Goal: Information Seeking & Learning: Find specific fact

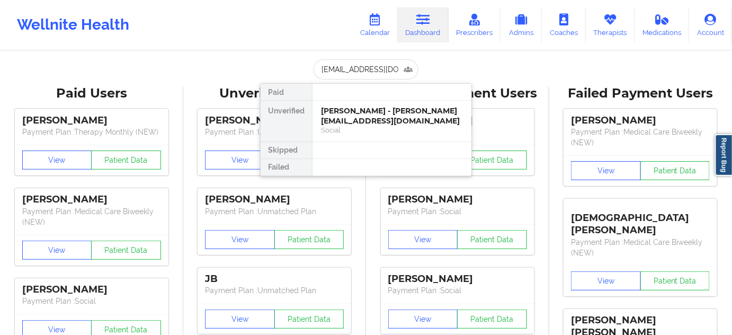
click at [366, 111] on div "[PERSON_NAME] - [PERSON_NAME][EMAIL_ADDRESS][DOMAIN_NAME]" at bounding box center [392, 116] width 142 height 20
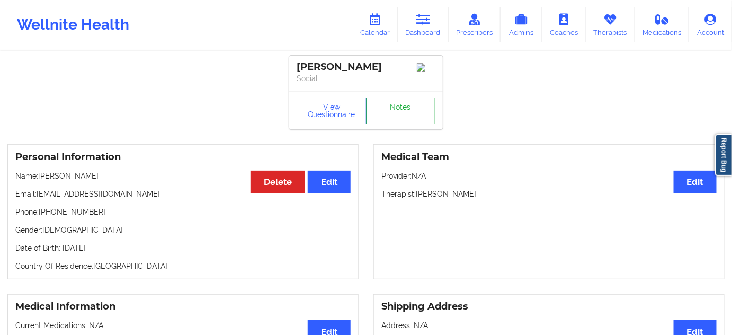
click at [381, 113] on link "Notes" at bounding box center [401, 110] width 70 height 26
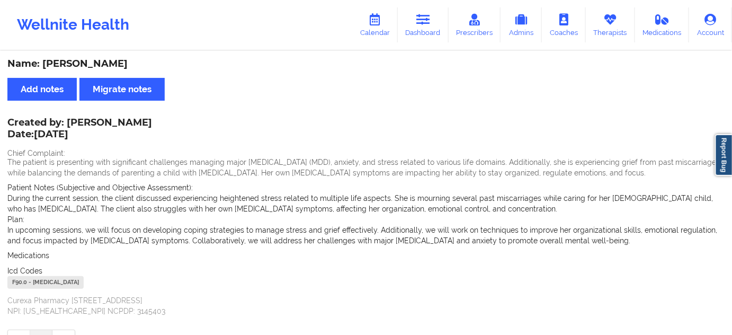
drag, startPoint x: 42, startPoint y: 61, endPoint x: 145, endPoint y: 53, distance: 103.1
click at [145, 53] on div "Name: [PERSON_NAME] Add notes Migrate notes Created by: [PERSON_NAME] Date: [DA…" at bounding box center [366, 205] width 732 height 307
copy div "[PERSON_NAME]"
click at [380, 26] on link "Calendar" at bounding box center [375, 24] width 46 height 35
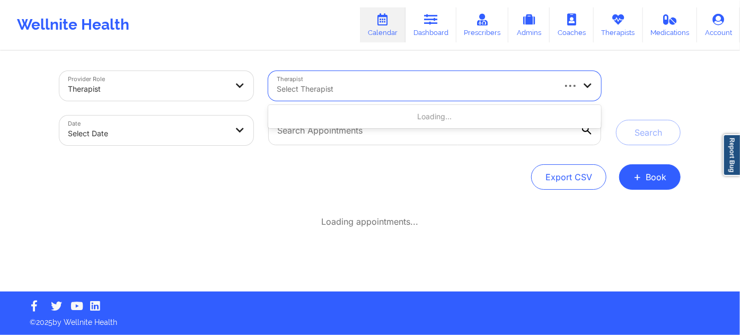
click at [367, 86] on div at bounding box center [415, 89] width 277 height 13
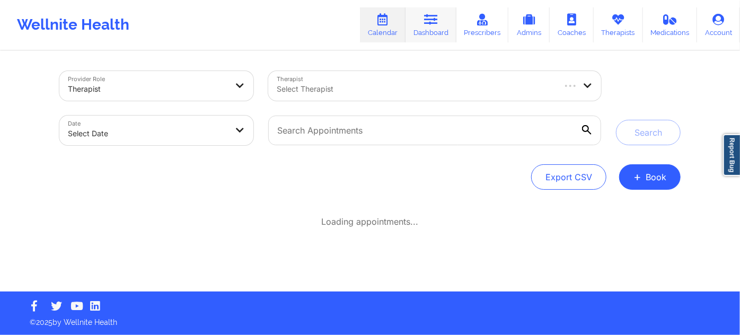
click at [449, 12] on link "Dashboard" at bounding box center [430, 24] width 51 height 35
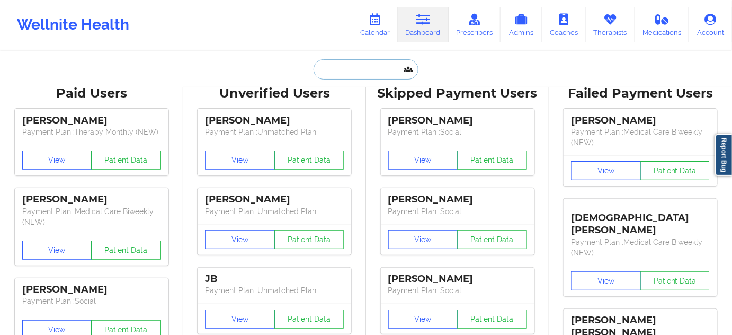
click at [373, 66] on input "text" at bounding box center [366, 69] width 105 height 20
type input "w"
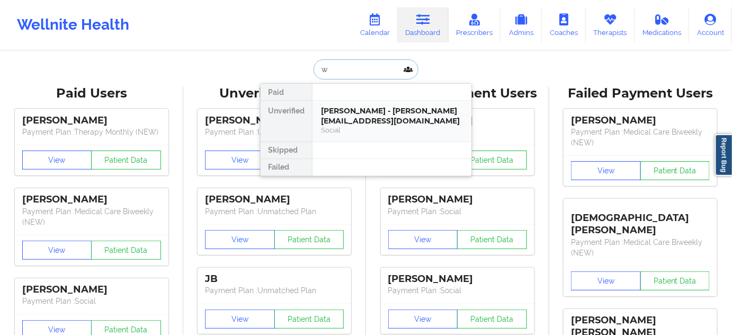
click at [357, 115] on div "[PERSON_NAME] - [PERSON_NAME][EMAIL_ADDRESS][DOMAIN_NAME]" at bounding box center [392, 116] width 142 height 20
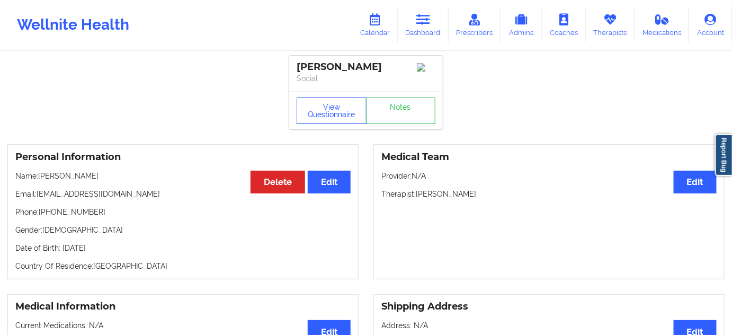
click at [304, 122] on button "View Questionnaire" at bounding box center [332, 110] width 70 height 26
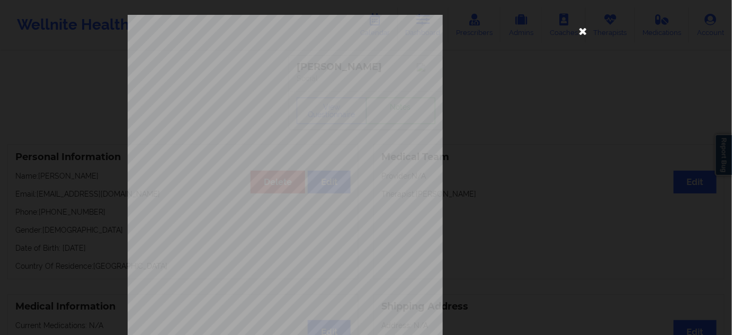
click at [576, 36] on icon at bounding box center [583, 30] width 17 height 17
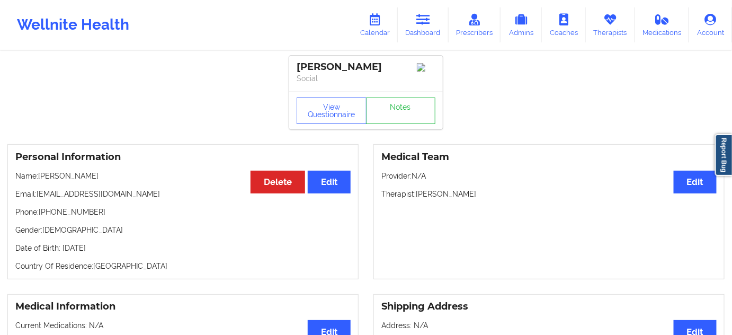
click at [456, 204] on div "Medical Team Edit Provider: N/A Therapist: [PERSON_NAME]" at bounding box center [548, 211] width 351 height 135
copy p "[PERSON_NAME]"
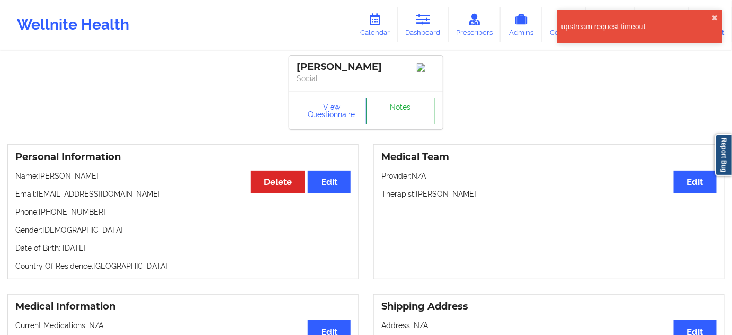
click at [386, 113] on link "Notes" at bounding box center [401, 110] width 70 height 26
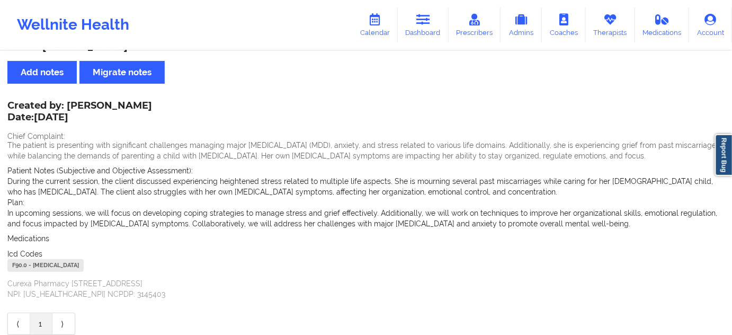
scroll to position [64, 0]
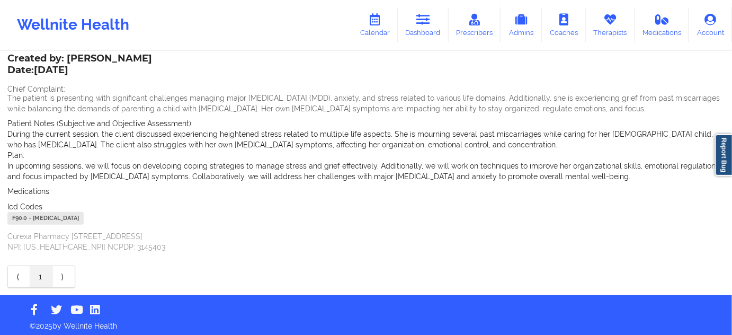
click at [17, 218] on div "F90.0 - [MEDICAL_DATA]" at bounding box center [45, 218] width 76 height 13
copy div "F90.0"
click at [396, 31] on link "Calendar" at bounding box center [375, 24] width 46 height 35
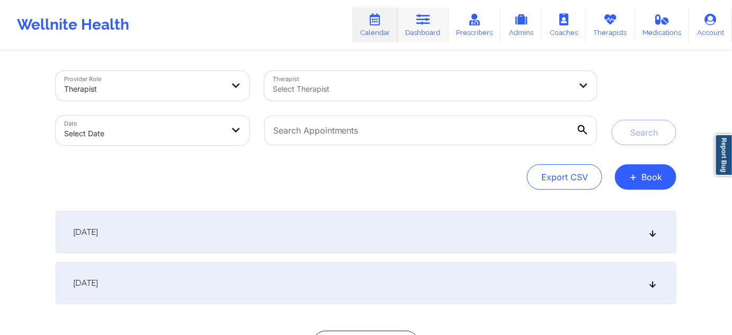
click at [429, 29] on link "Dashboard" at bounding box center [423, 24] width 51 height 35
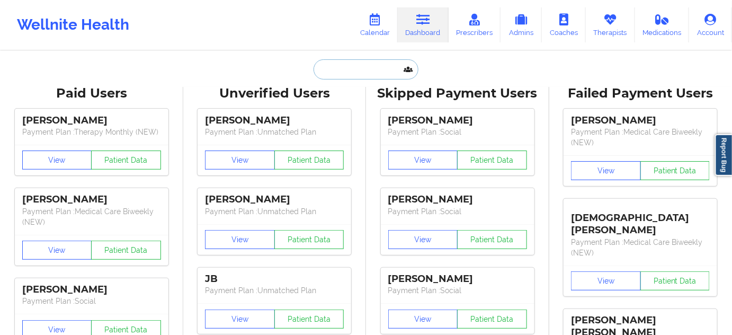
click at [350, 68] on input "text" at bounding box center [366, 69] width 105 height 20
paste input "[EMAIL_ADDRESS][DOMAIN_NAME]"
type input "[EMAIL_ADDRESS][DOMAIN_NAME]"
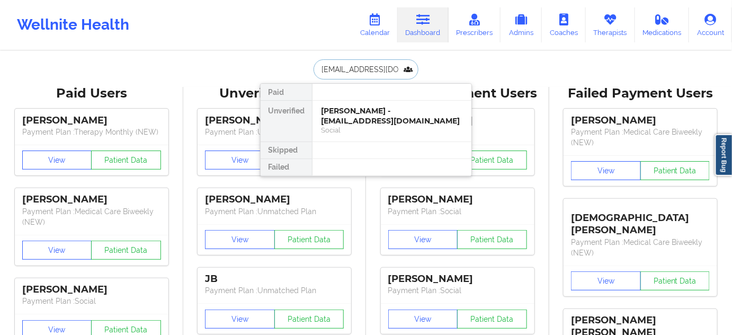
click at [354, 108] on div "[PERSON_NAME] - [EMAIL_ADDRESS][DOMAIN_NAME]" at bounding box center [392, 116] width 142 height 20
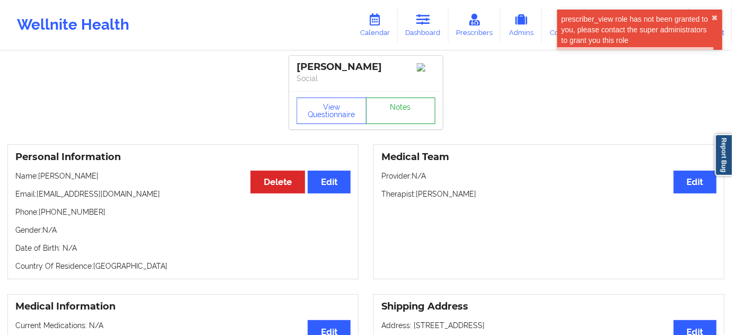
click at [408, 124] on link "Notes" at bounding box center [401, 110] width 70 height 26
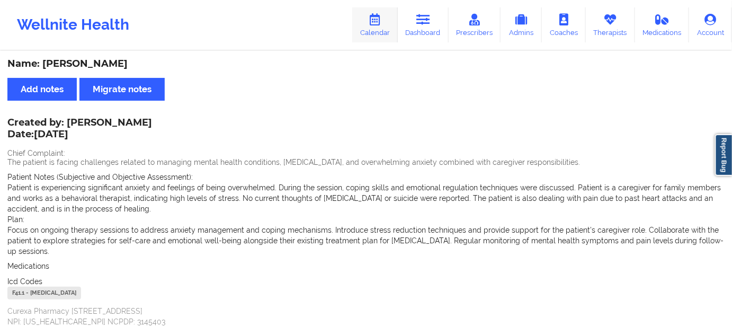
click at [381, 21] on icon at bounding box center [375, 20] width 14 height 12
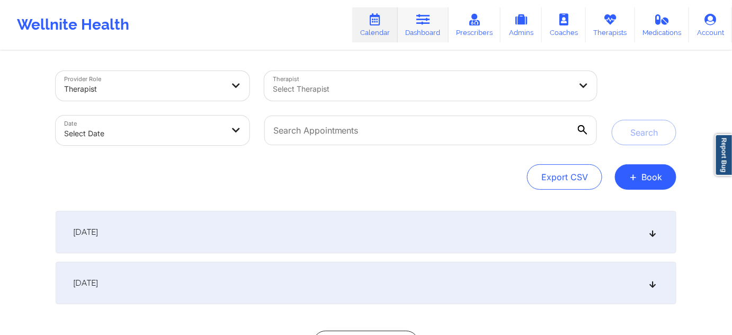
click at [416, 24] on link "Dashboard" at bounding box center [423, 24] width 51 height 35
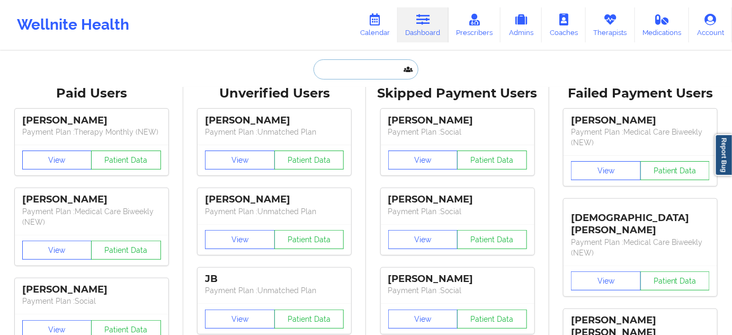
click at [381, 69] on input "text" at bounding box center [366, 69] width 105 height 20
type input "s"
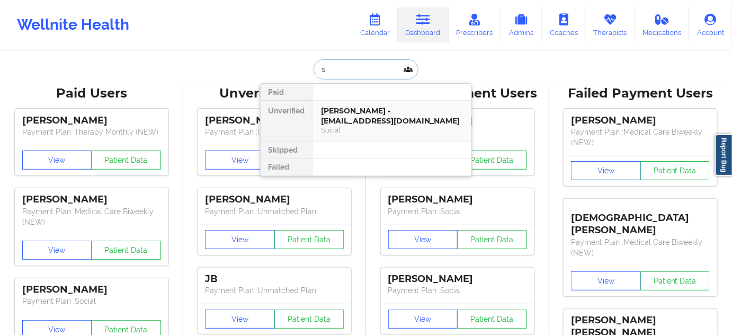
click at [359, 113] on div "[PERSON_NAME] - [EMAIL_ADDRESS][DOMAIN_NAME]" at bounding box center [392, 116] width 142 height 20
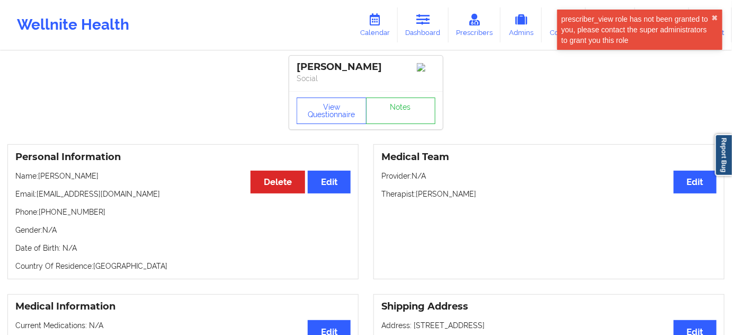
drag, startPoint x: 334, startPoint y: 82, endPoint x: 288, endPoint y: 73, distance: 46.9
copy div "[PERSON_NAME]"
click at [353, 73] on div "[PERSON_NAME]" at bounding box center [366, 67] width 139 height 12
click at [354, 91] on div "[PERSON_NAME] Social" at bounding box center [366, 73] width 154 height 35
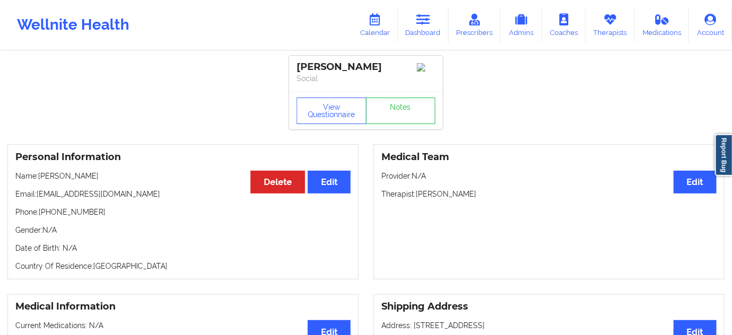
click at [328, 73] on div "[PERSON_NAME]" at bounding box center [366, 67] width 139 height 12
copy div "Hunter"
click at [335, 124] on button "View Questionnaire" at bounding box center [332, 110] width 70 height 26
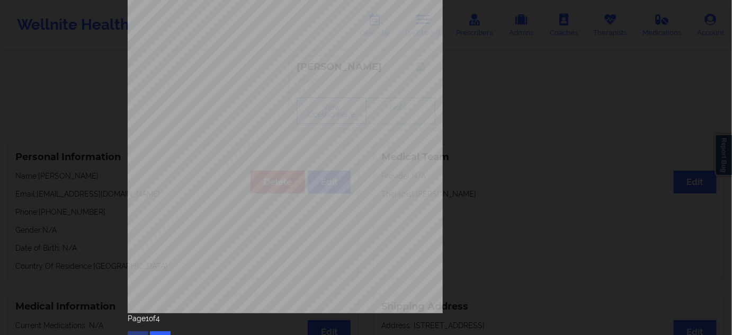
scroll to position [171, 0]
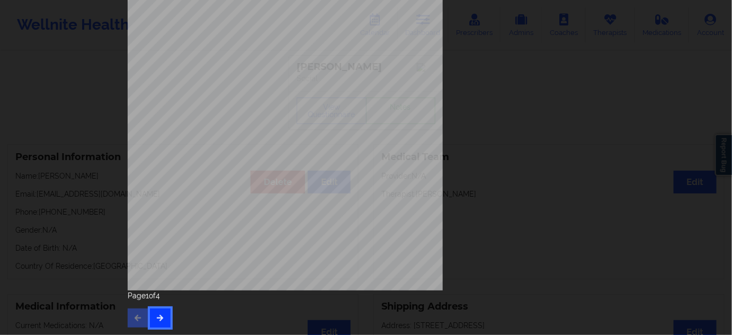
click at [164, 322] on button "button" at bounding box center [160, 317] width 21 height 19
click at [164, 319] on button "button" at bounding box center [160, 317] width 21 height 19
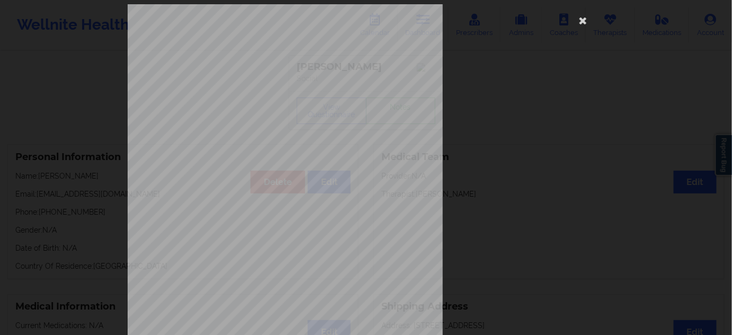
scroll to position [0, 0]
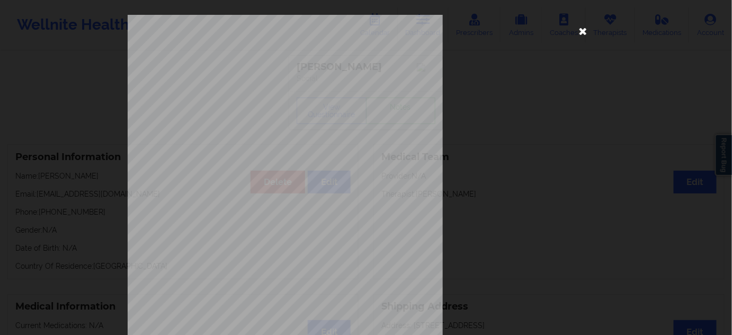
click at [581, 33] on icon at bounding box center [583, 30] width 17 height 17
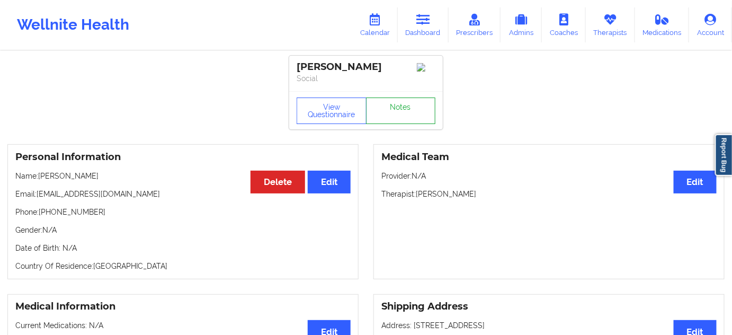
click at [384, 124] on link "Notes" at bounding box center [401, 110] width 70 height 26
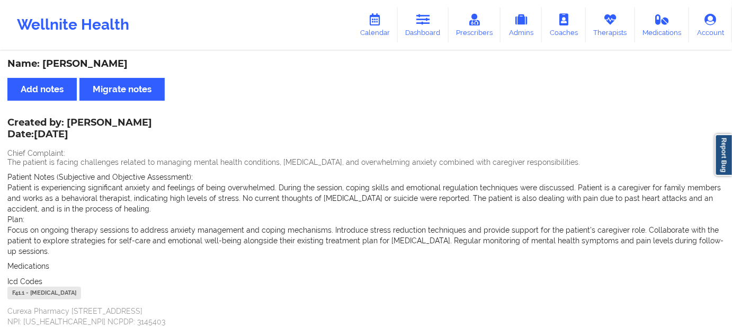
click at [22, 295] on div "F41.1 - [MEDICAL_DATA]" at bounding box center [44, 293] width 74 height 13
copy div "F41.1"
drag, startPoint x: 439, startPoint y: 23, endPoint x: 374, endPoint y: 46, distance: 69.0
click at [439, 23] on link "Dashboard" at bounding box center [423, 24] width 51 height 35
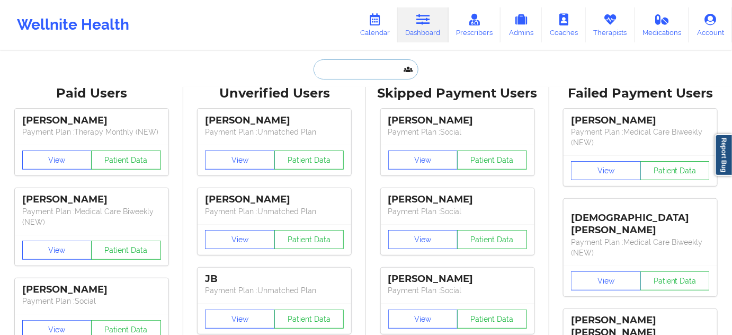
click at [379, 69] on input "text" at bounding box center [366, 69] width 105 height 20
paste input "[EMAIL_ADDRESS][DOMAIN_NAME]"
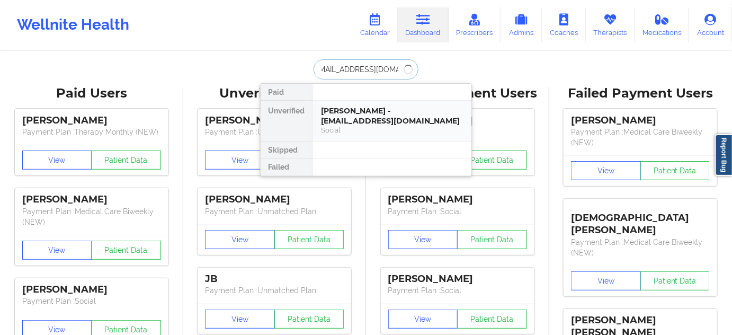
type input "[EMAIL_ADDRESS][DOMAIN_NAME]"
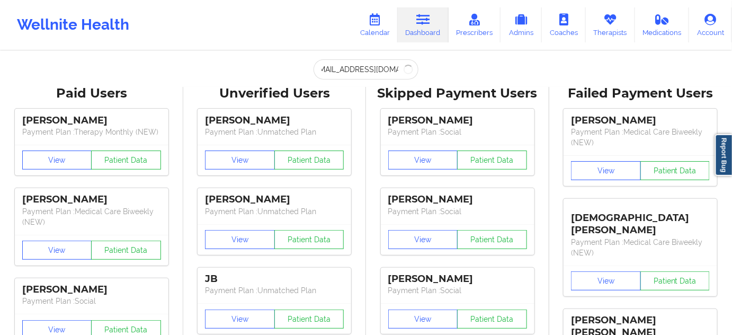
scroll to position [0, 0]
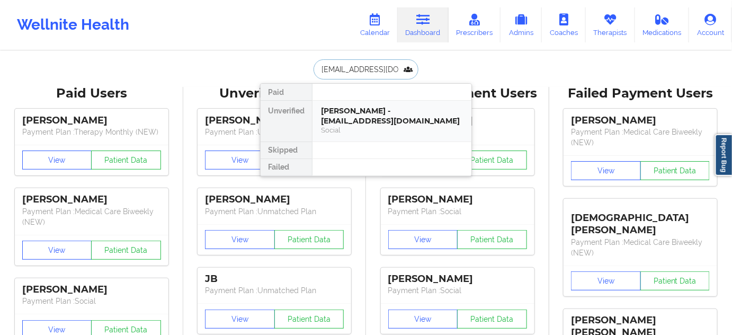
click at [355, 112] on div "[PERSON_NAME] - [EMAIL_ADDRESS][DOMAIN_NAME]" at bounding box center [392, 116] width 142 height 20
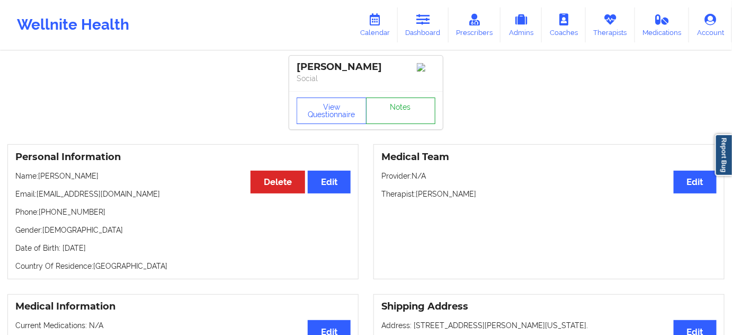
click at [395, 124] on link "Notes" at bounding box center [401, 110] width 70 height 26
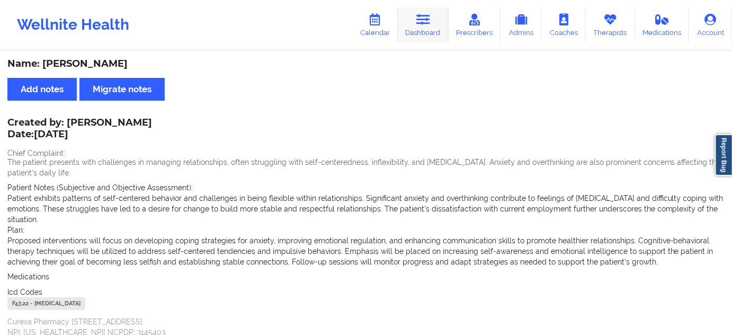
click at [423, 39] on link "Dashboard" at bounding box center [423, 24] width 51 height 35
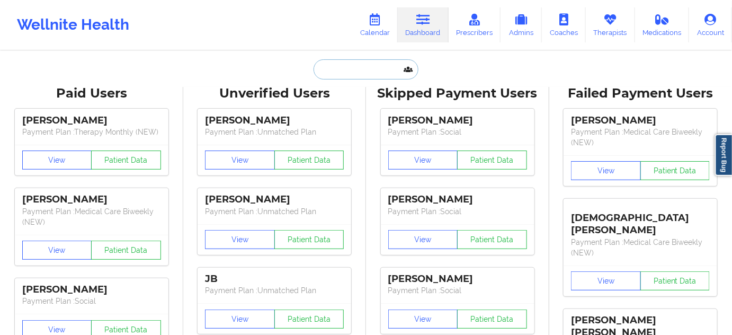
click at [361, 67] on input "text" at bounding box center [366, 69] width 105 height 20
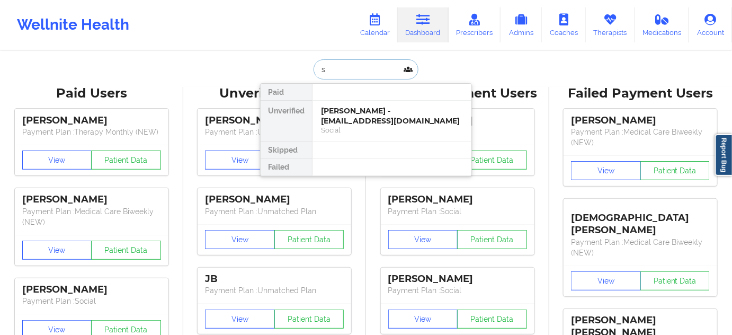
type input "s"
click at [360, 87] on div at bounding box center [391, 92] width 159 height 17
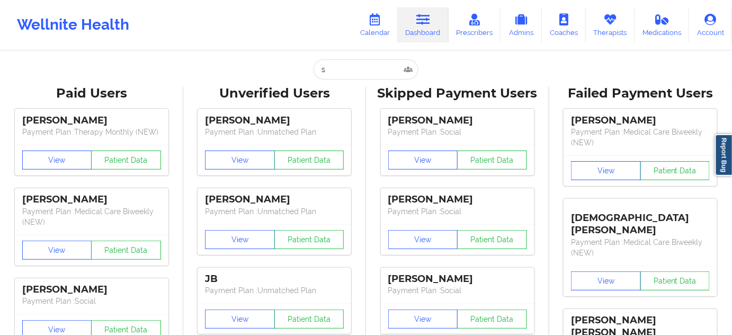
click at [359, 73] on input "s" at bounding box center [366, 69] width 105 height 20
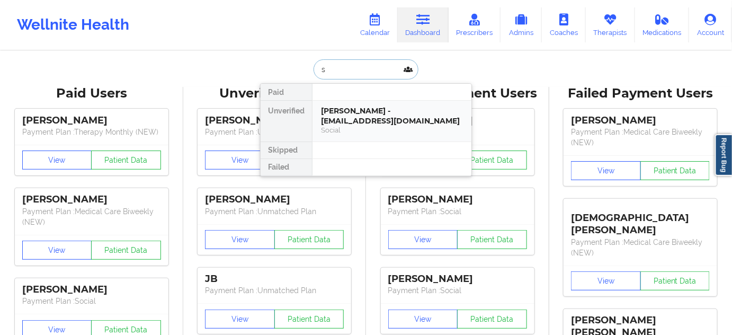
click at [359, 103] on div "[PERSON_NAME] - [EMAIL_ADDRESS][DOMAIN_NAME] Social" at bounding box center [392, 121] width 159 height 41
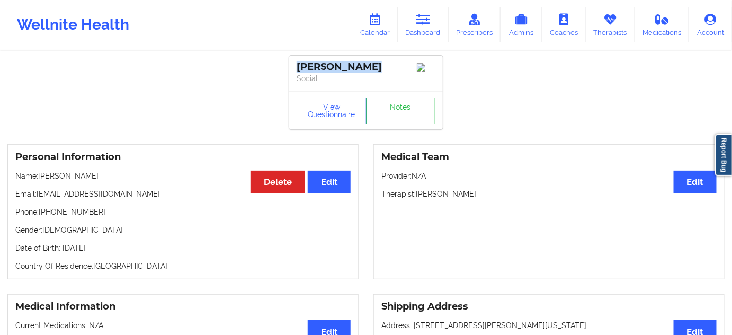
drag, startPoint x: 373, startPoint y: 66, endPoint x: 288, endPoint y: 66, distance: 85.3
copy div "[PERSON_NAME]"
click at [457, 199] on p "Therapist: [PERSON_NAME]" at bounding box center [548, 194] width 335 height 11
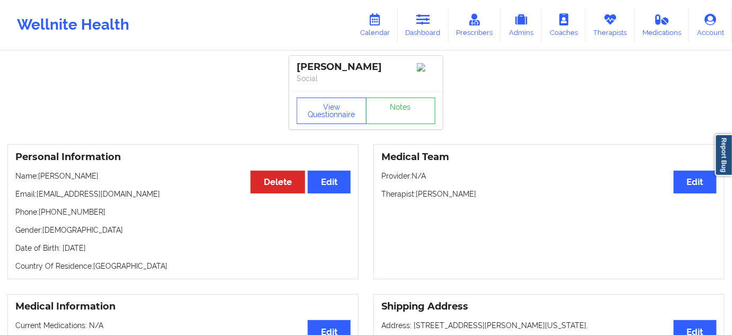
copy p "[PERSON_NAME]"
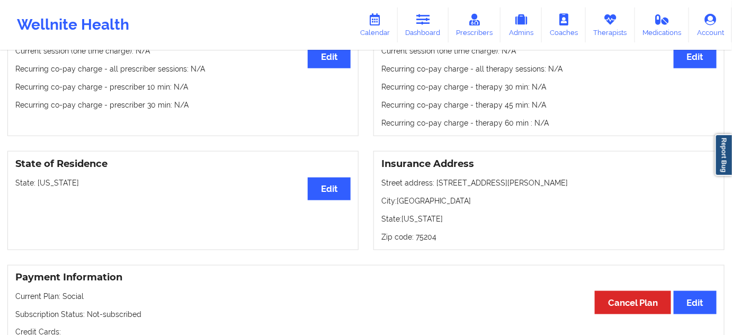
scroll to position [385, 0]
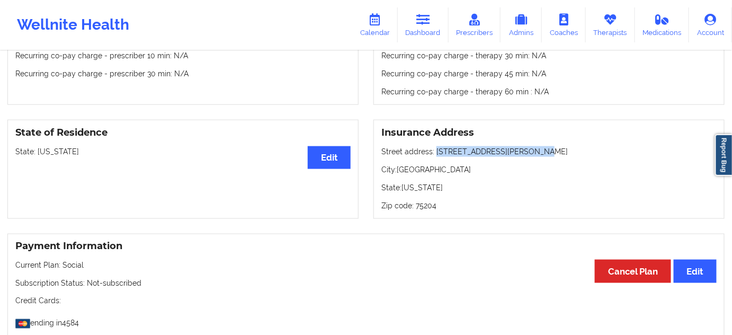
drag, startPoint x: 435, startPoint y: 150, endPoint x: 555, endPoint y: 151, distance: 119.7
click at [555, 151] on p "Street address: [STREET_ADDRESS][PERSON_NAME]" at bounding box center [548, 151] width 335 height 11
copy p "[STREET_ADDRESS][PERSON_NAME]"
click at [406, 173] on p "City: [GEOGRAPHIC_DATA]" at bounding box center [548, 169] width 335 height 11
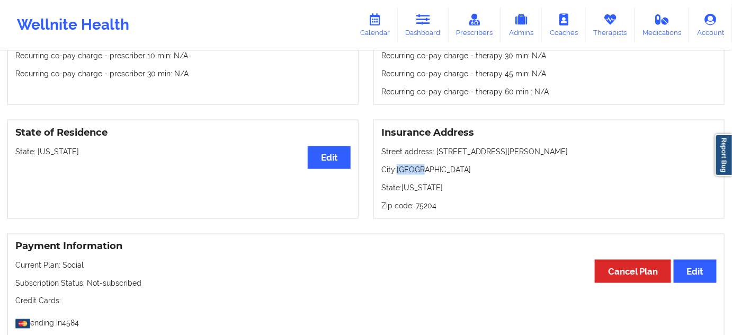
copy p "[GEOGRAPHIC_DATA]"
click at [416, 209] on p "Zip code: 75204" at bounding box center [548, 205] width 335 height 11
click at [421, 209] on p "Zip code: 75204" at bounding box center [548, 205] width 335 height 11
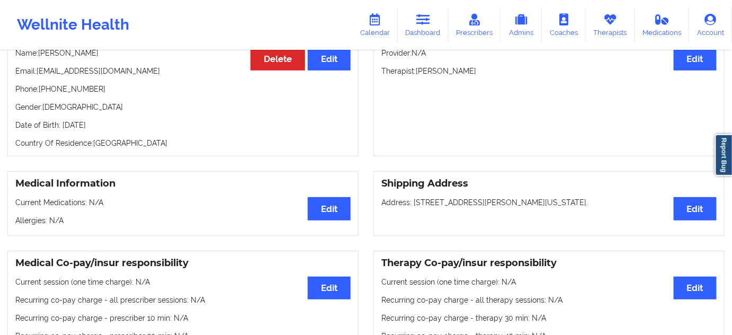
scroll to position [0, 0]
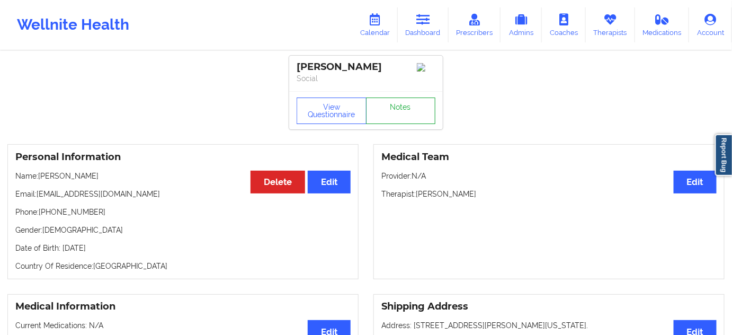
click at [386, 115] on link "Notes" at bounding box center [401, 110] width 70 height 26
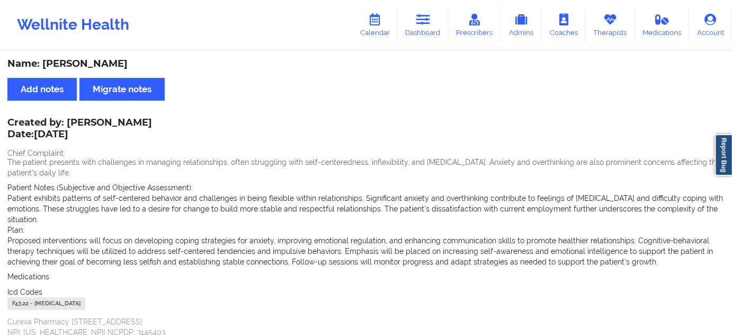
click at [22, 297] on div "F43.22 - [MEDICAL_DATA]" at bounding box center [46, 303] width 78 height 13
click at [365, 37] on link "Calendar" at bounding box center [375, 24] width 46 height 35
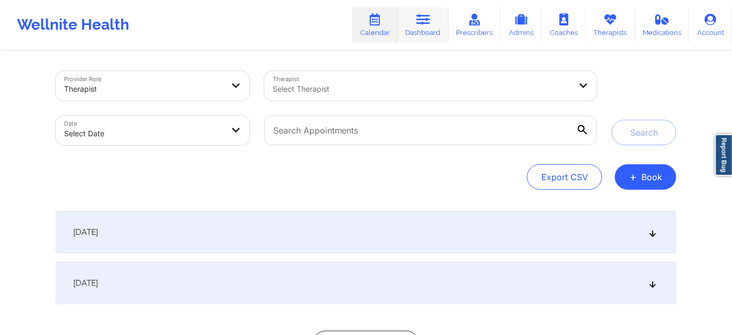
click at [421, 31] on link "Dashboard" at bounding box center [423, 24] width 51 height 35
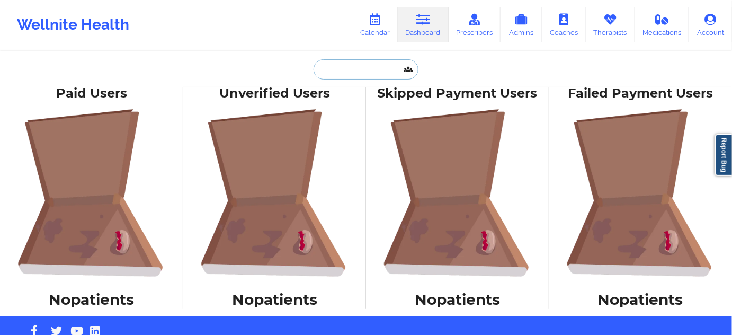
click at [350, 76] on input "text" at bounding box center [366, 69] width 105 height 20
paste input "[EMAIL_ADDRESS][DOMAIN_NAME]"
type input "[EMAIL_ADDRESS][DOMAIN_NAME]"
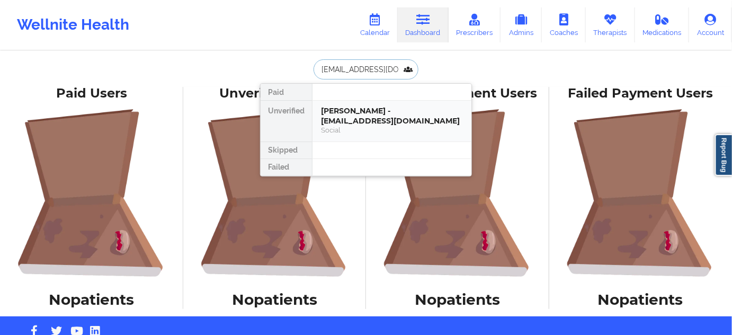
scroll to position [0, 6]
click at [346, 119] on div "[PERSON_NAME] - [EMAIL_ADDRESS][DOMAIN_NAME]" at bounding box center [392, 116] width 142 height 20
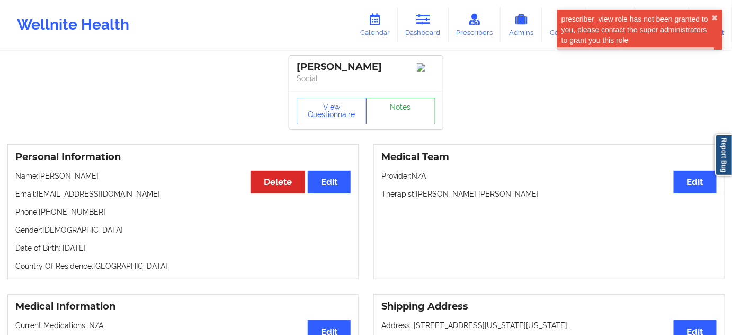
click at [402, 109] on link "Notes" at bounding box center [401, 110] width 70 height 26
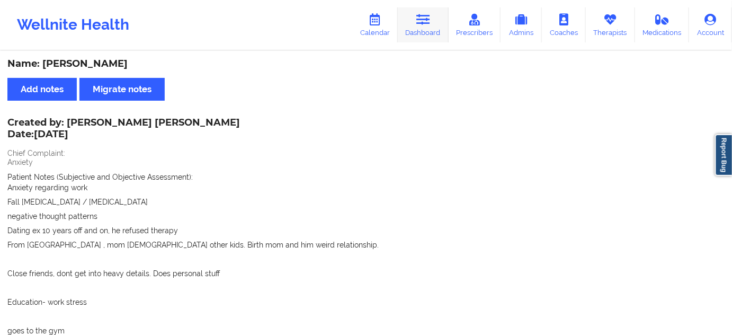
click at [420, 22] on icon at bounding box center [423, 20] width 14 height 12
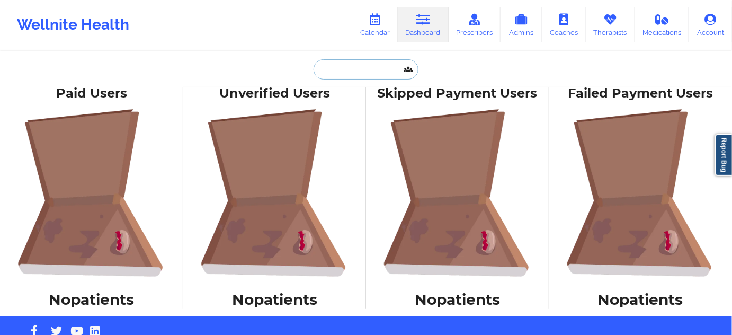
click at [380, 68] on input "text" at bounding box center [366, 69] width 105 height 20
type input "s"
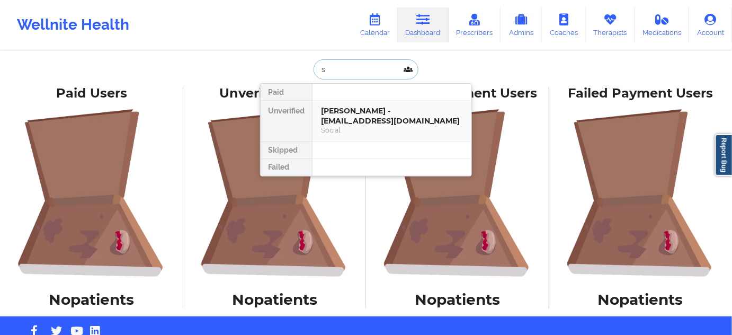
click at [379, 110] on div "[PERSON_NAME] - [EMAIL_ADDRESS][DOMAIN_NAME]" at bounding box center [392, 116] width 142 height 20
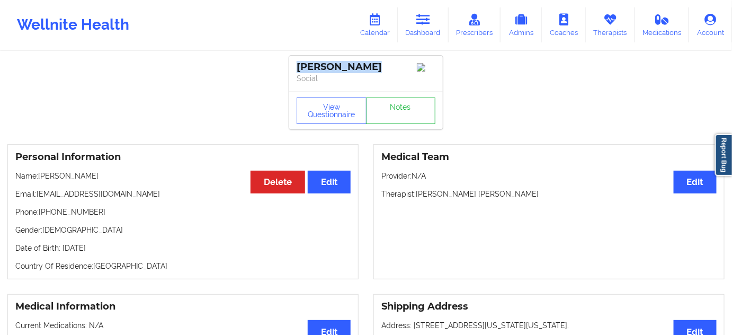
drag, startPoint x: 353, startPoint y: 70, endPoint x: 288, endPoint y: 72, distance: 65.2
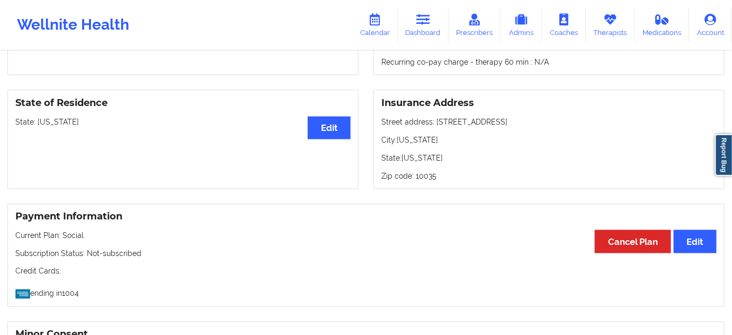
scroll to position [417, 0]
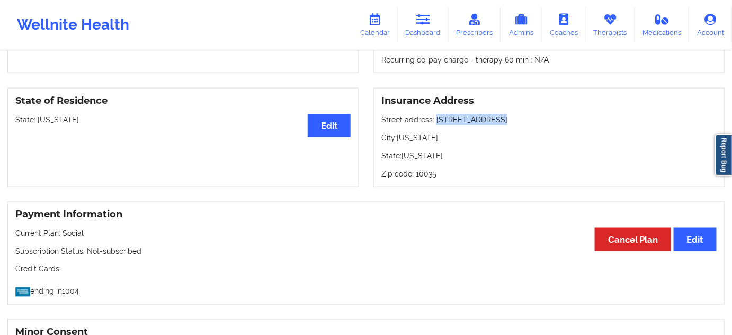
drag, startPoint x: 435, startPoint y: 121, endPoint x: 514, endPoint y: 124, distance: 79.5
click at [514, 124] on p "Street address: [STREET_ADDRESS]" at bounding box center [548, 119] width 335 height 11
drag, startPoint x: 399, startPoint y: 140, endPoint x: 439, endPoint y: 139, distance: 39.7
click at [439, 139] on p "City: [US_STATE]" at bounding box center [548, 137] width 335 height 11
click at [430, 177] on p "Zip code: 10035" at bounding box center [548, 173] width 335 height 11
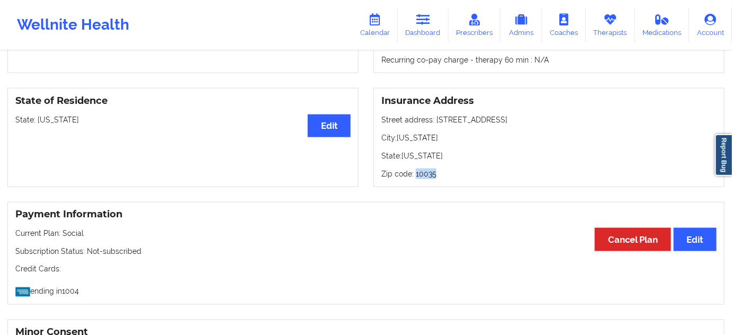
click at [430, 177] on p "Zip code: 10035" at bounding box center [548, 173] width 335 height 11
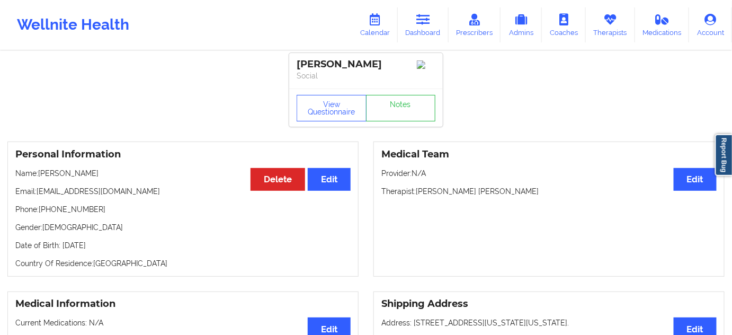
scroll to position [0, 0]
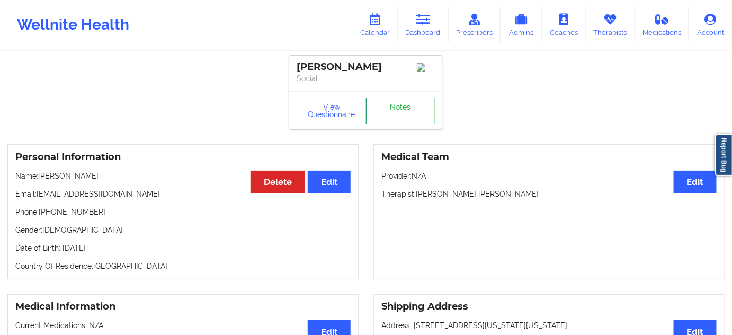
click at [434, 103] on link "Notes" at bounding box center [401, 110] width 70 height 26
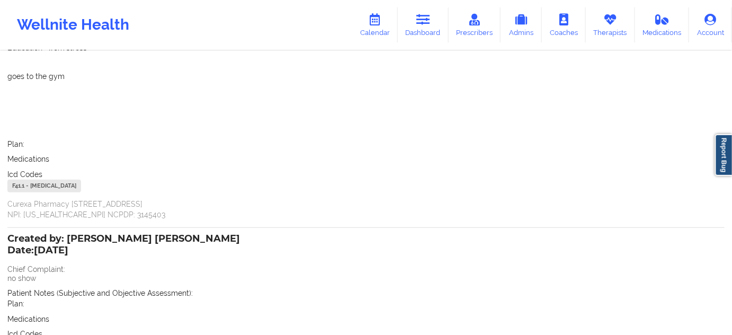
scroll to position [257, 0]
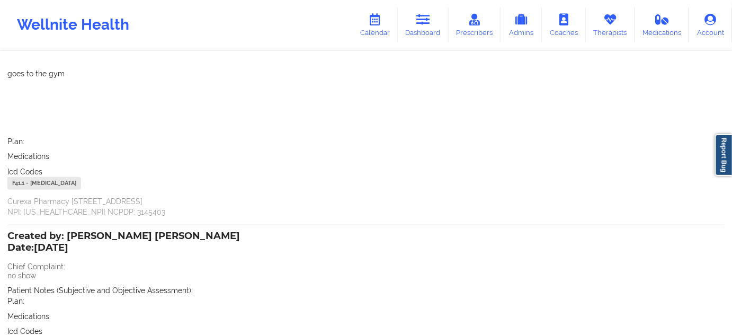
click at [16, 181] on div "F41.1 - [MEDICAL_DATA]" at bounding box center [44, 183] width 74 height 13
click at [386, 21] on link "Calendar" at bounding box center [375, 24] width 46 height 35
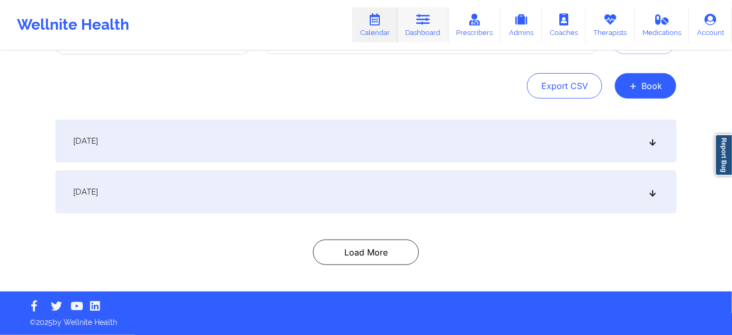
scroll to position [91, 0]
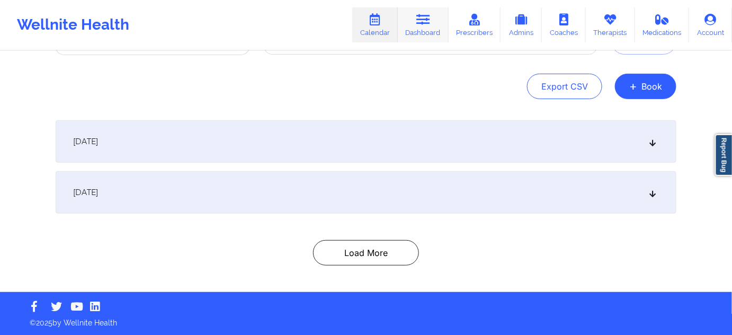
click at [421, 28] on link "Dashboard" at bounding box center [423, 24] width 51 height 35
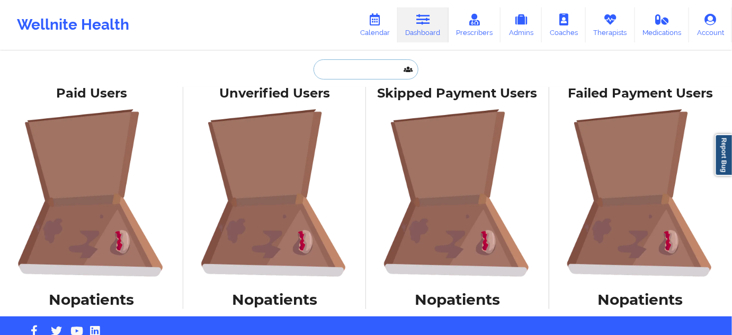
click at [341, 74] on input "text" at bounding box center [366, 69] width 105 height 20
paste input "[EMAIL_ADDRESS][DOMAIN_NAME]"
type input "[EMAIL_ADDRESS][DOMAIN_NAME]"
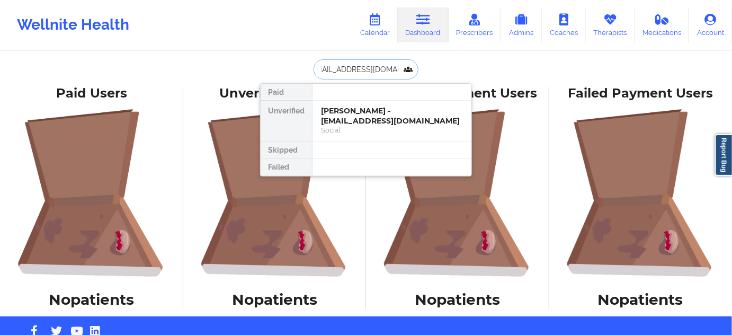
click at [354, 118] on div "[PERSON_NAME] - [EMAIL_ADDRESS][DOMAIN_NAME]" at bounding box center [392, 116] width 142 height 20
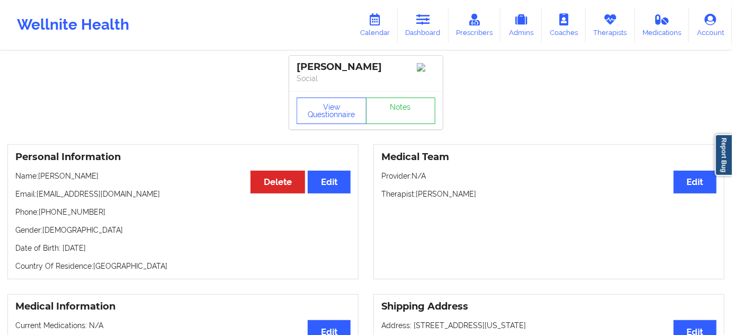
click at [359, 63] on div "[PERSON_NAME]" at bounding box center [366, 67] width 139 height 12
drag, startPoint x: 416, startPoint y: 197, endPoint x: 468, endPoint y: 190, distance: 51.8
click at [468, 190] on div "Medical Team Edit Provider: N/A Therapist: [PERSON_NAME]" at bounding box center [548, 211] width 351 height 135
drag, startPoint x: 376, startPoint y: 70, endPoint x: 293, endPoint y: 60, distance: 82.7
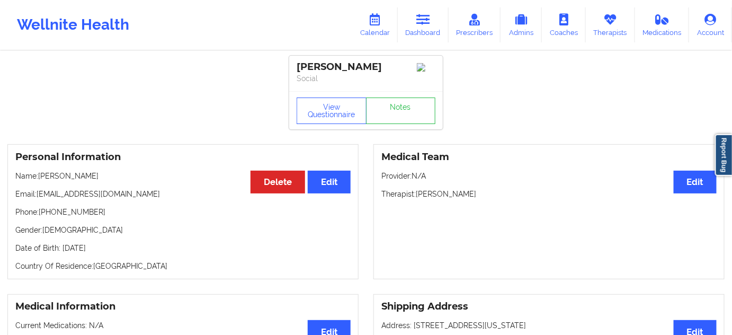
click at [293, 60] on div "[PERSON_NAME] Social" at bounding box center [366, 73] width 154 height 35
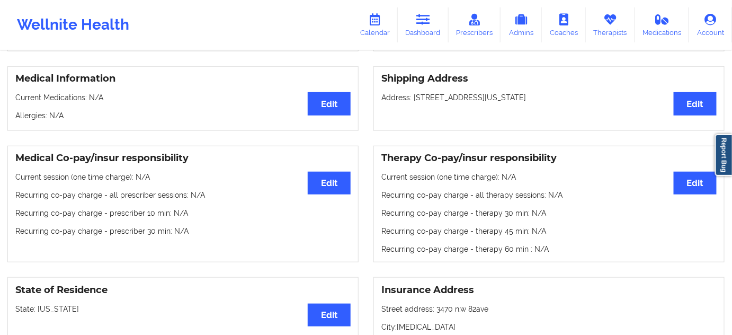
scroll to position [225, 0]
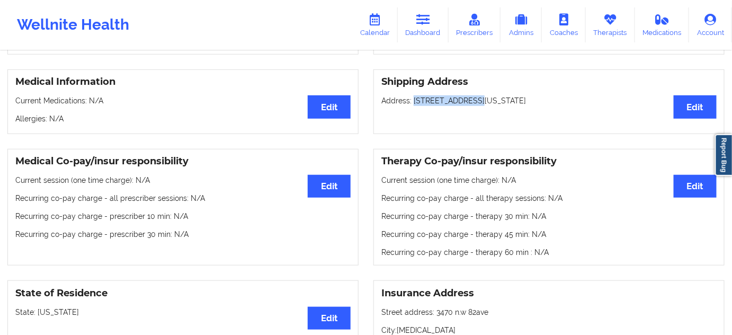
drag, startPoint x: 414, startPoint y: 104, endPoint x: 465, endPoint y: 101, distance: 51.0
click at [465, 101] on p "Address: [STREET_ADDRESS][US_STATE]" at bounding box center [548, 100] width 335 height 11
click at [480, 102] on p "Address: [STREET_ADDRESS][US_STATE]" at bounding box center [548, 100] width 335 height 11
drag, startPoint x: 466, startPoint y: 104, endPoint x: 507, endPoint y: 102, distance: 40.8
click at [507, 102] on p "Address: [STREET_ADDRESS][US_STATE]" at bounding box center [548, 100] width 335 height 11
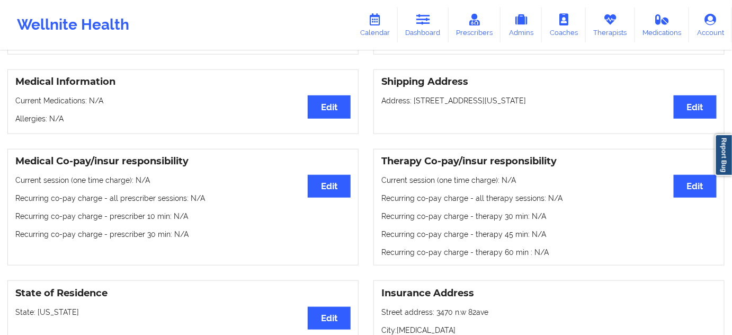
click at [547, 102] on p "Address: [STREET_ADDRESS][US_STATE]" at bounding box center [548, 100] width 335 height 11
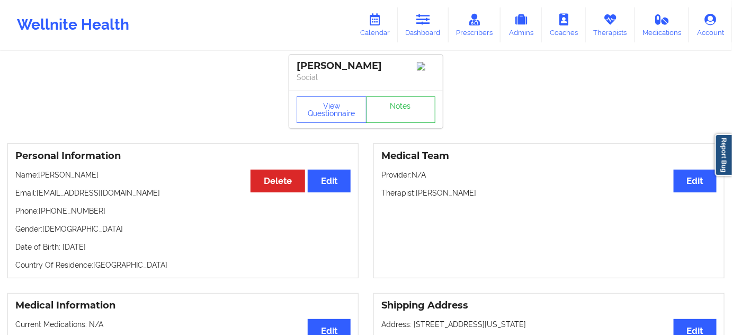
scroll to position [0, 0]
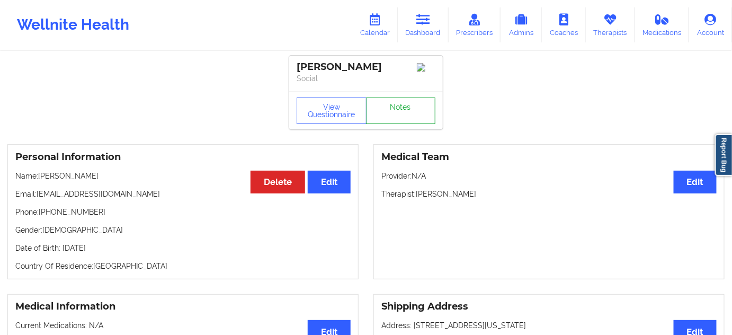
click at [386, 119] on link "Notes" at bounding box center [401, 110] width 70 height 26
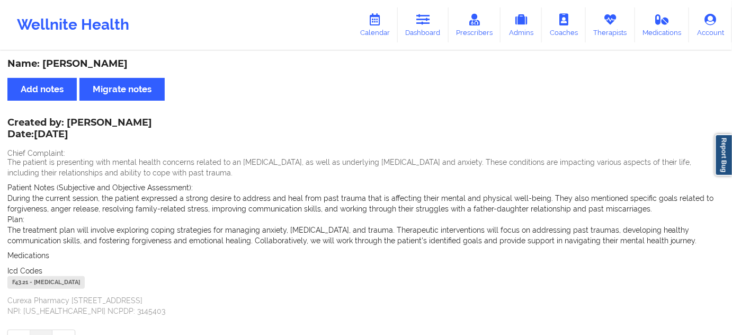
click at [16, 283] on div "F43.21 - [MEDICAL_DATA]" at bounding box center [45, 282] width 77 height 13
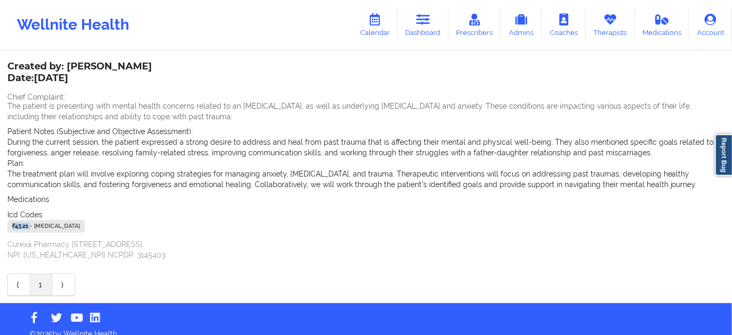
scroll to position [67, 0]
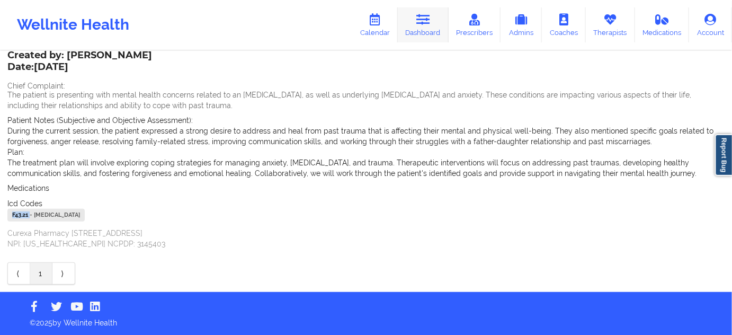
drag, startPoint x: 431, startPoint y: 16, endPoint x: 410, endPoint y: 30, distance: 24.8
click at [430, 16] on icon at bounding box center [423, 20] width 14 height 12
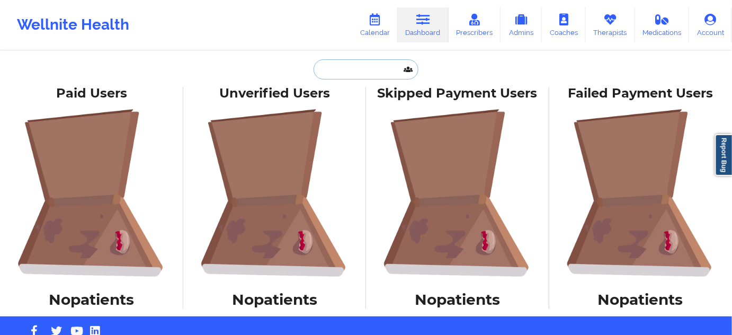
click at [363, 66] on input "text" at bounding box center [366, 69] width 105 height 20
type input "w"
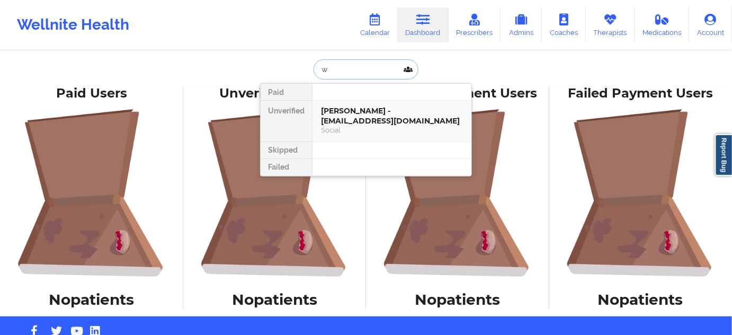
click at [371, 112] on div "[PERSON_NAME] - [EMAIL_ADDRESS][DOMAIN_NAME]" at bounding box center [392, 116] width 142 height 20
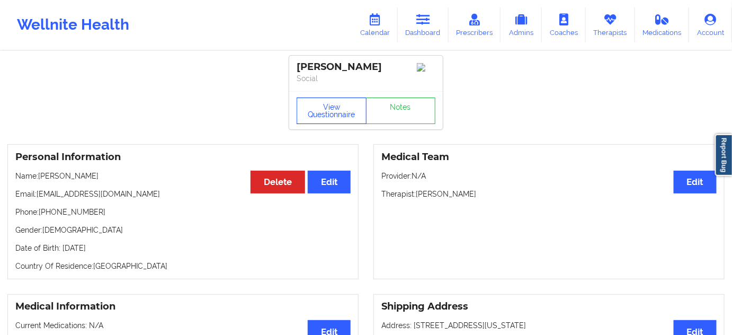
click at [346, 107] on button "View Questionnaire" at bounding box center [332, 110] width 70 height 26
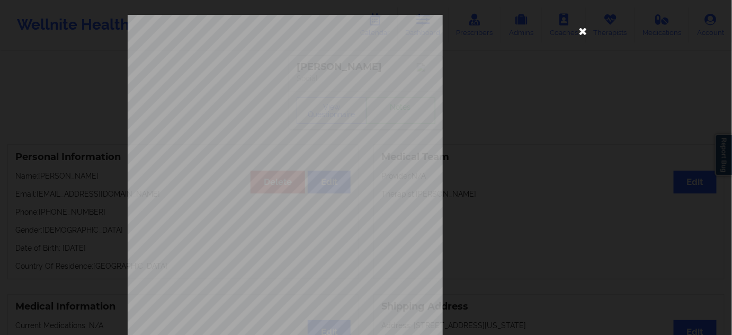
click at [583, 32] on icon at bounding box center [583, 30] width 17 height 17
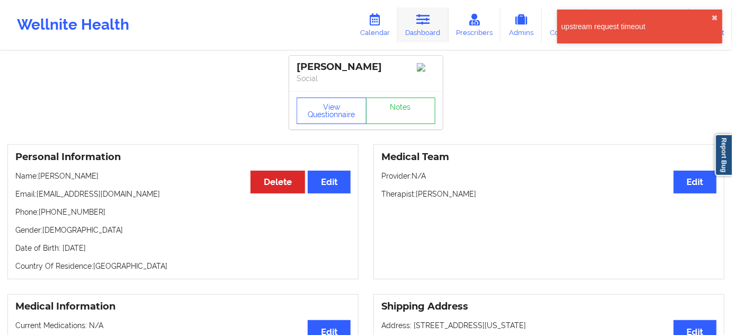
click at [439, 20] on link "Dashboard" at bounding box center [423, 24] width 51 height 35
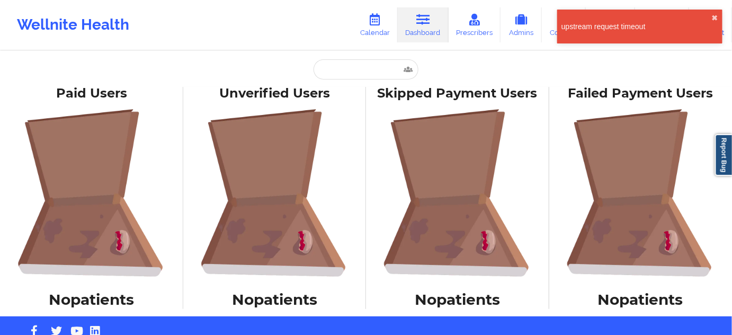
click at [378, 79] on div "Paid Users No patients Unverified Users No patients Skipped Payment Users No pa…" at bounding box center [366, 197] width 732 height 237
click at [375, 66] on input "text" at bounding box center [366, 69] width 105 height 20
paste input "[EMAIL_ADDRESS][DOMAIN_NAME]"
type input "[EMAIL_ADDRESS][DOMAIN_NAME]"
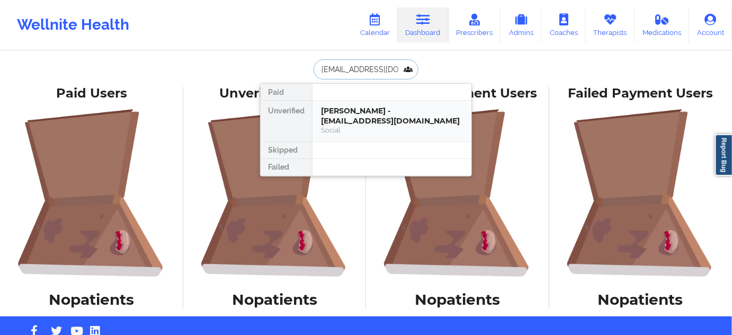
drag, startPoint x: 356, startPoint y: 112, endPoint x: 350, endPoint y: 114, distance: 6.0
click at [350, 114] on div "[PERSON_NAME] - [EMAIL_ADDRESS][DOMAIN_NAME]" at bounding box center [392, 116] width 142 height 20
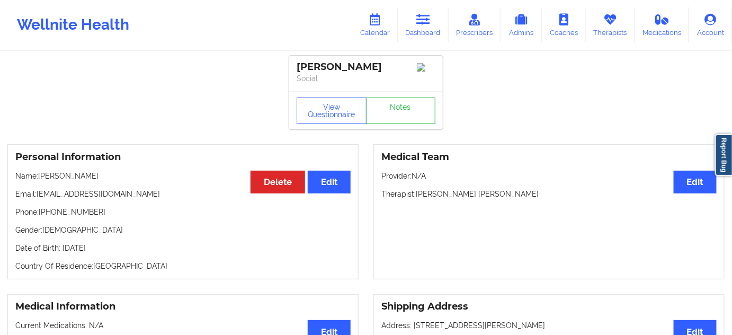
drag, startPoint x: 298, startPoint y: 66, endPoint x: 376, endPoint y: 72, distance: 78.1
click at [376, 72] on div "[PERSON_NAME]" at bounding box center [366, 67] width 139 height 12
drag, startPoint x: 416, startPoint y: 197, endPoint x: 529, endPoint y: 191, distance: 112.5
click at [529, 191] on div "Medical Team Edit Provider: N/A Therapist: [PERSON_NAME] [PERSON_NAME]" at bounding box center [548, 211] width 351 height 135
click at [401, 104] on link "Notes" at bounding box center [401, 110] width 70 height 26
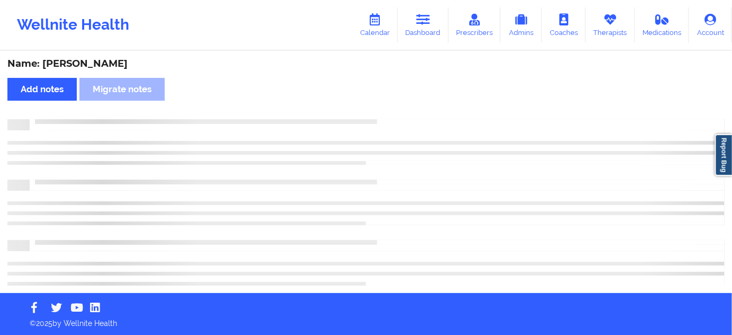
click at [402, 105] on div "Name: [PERSON_NAME] Add notes Migrate notes" at bounding box center [366, 172] width 732 height 241
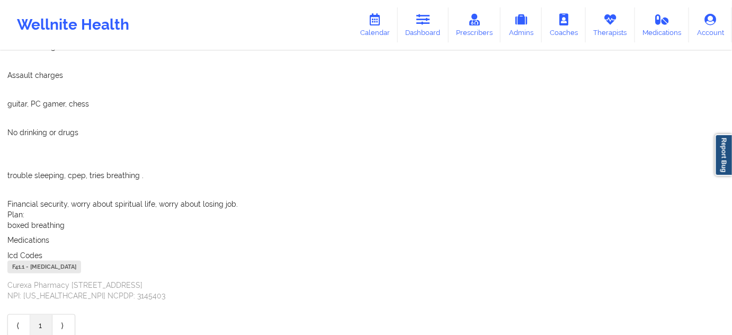
scroll to position [393, 0]
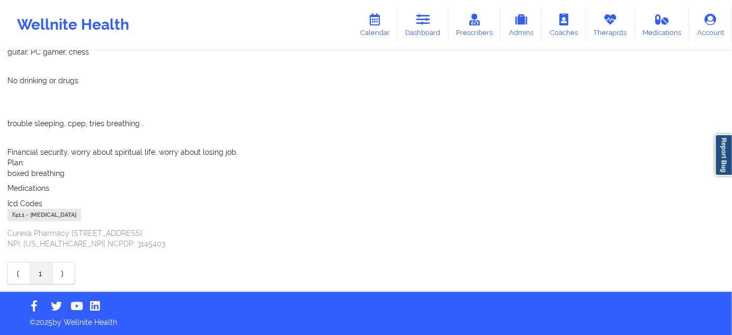
click at [20, 211] on div "F41.1 - [MEDICAL_DATA]" at bounding box center [44, 215] width 74 height 13
